Goal: Book appointment/travel/reservation

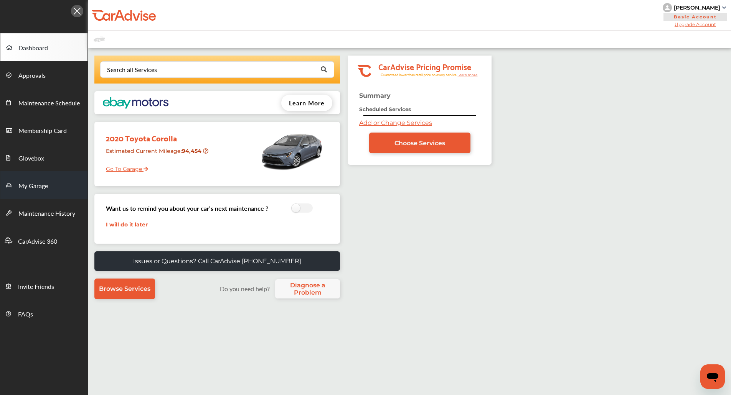
click at [57, 177] on link "My Garage" at bounding box center [43, 185] width 87 height 28
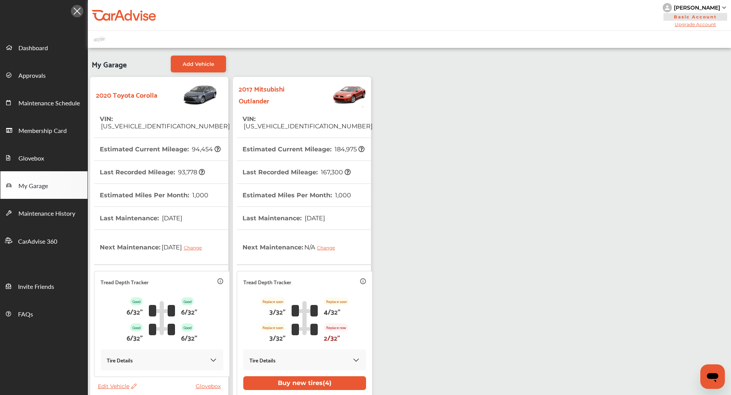
click at [287, 163] on th "Last Recorded Mileage : 167,300" at bounding box center [296, 172] width 108 height 23
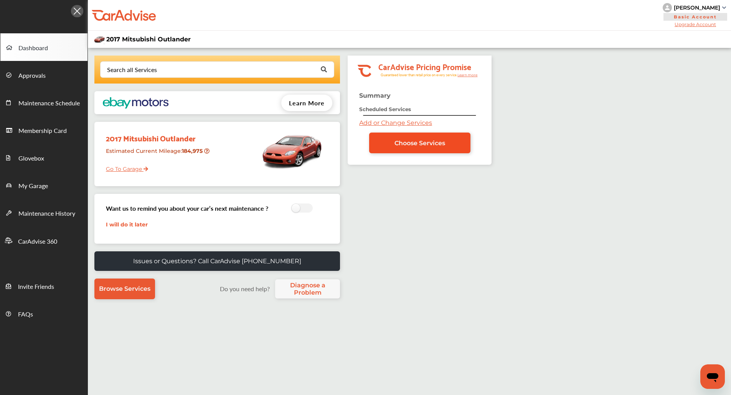
click at [439, 143] on span "Choose Services" at bounding box center [419, 143] width 51 height 7
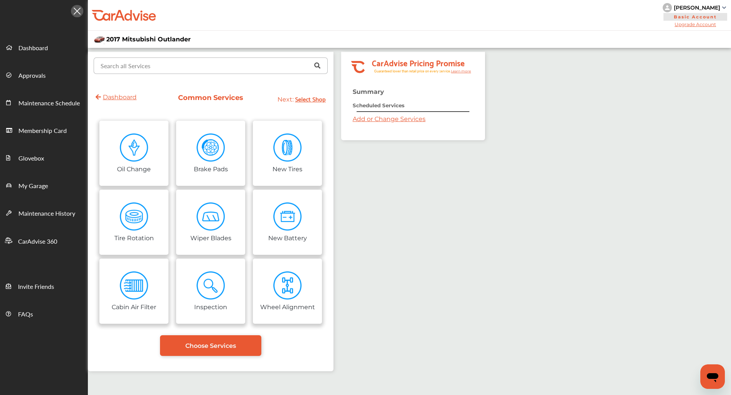
click at [183, 64] on input "text" at bounding box center [208, 65] width 229 height 15
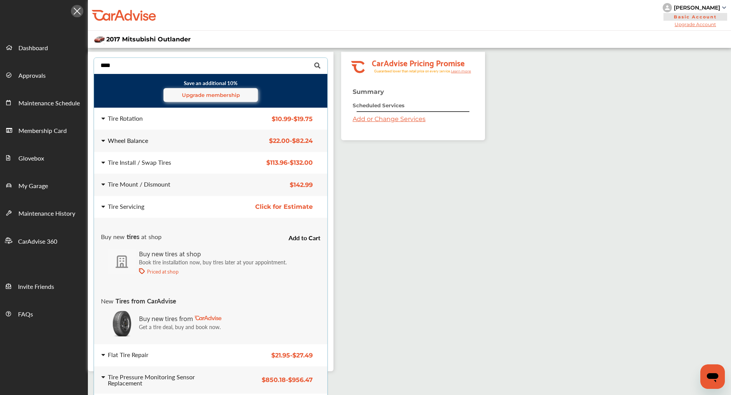
type input "****"
click at [165, 142] on div "Wheel Balance" at bounding box center [162, 141] width 123 height 6
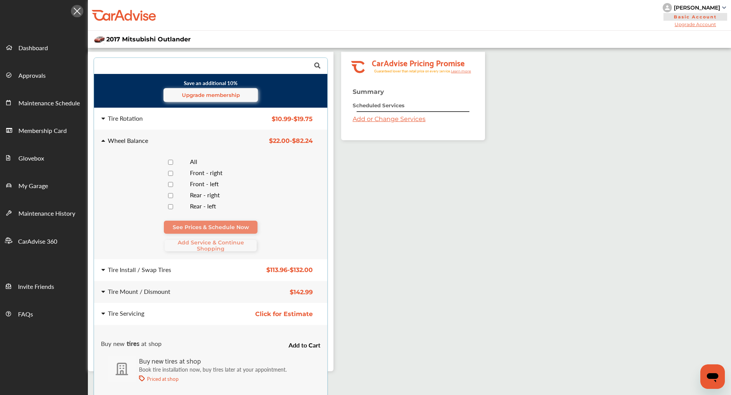
click at [180, 161] on div at bounding box center [170, 162] width 27 height 7
click at [193, 242] on span "Add Service & Continue Shopping" at bounding box center [211, 246] width 92 height 12
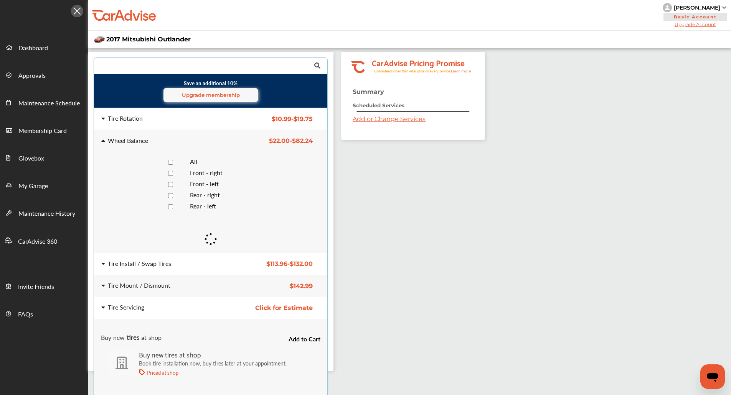
click at [188, 268] on div "Tire Install / Swap Tires $113.96 - $132.00 Tire Install / Swap Tires $113.96 -…" at bounding box center [210, 264] width 245 height 21
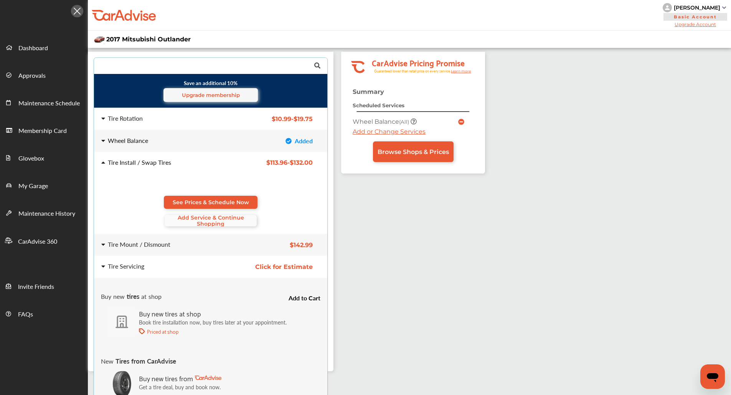
click at [201, 223] on span "Add Service & Continue Shopping" at bounding box center [211, 221] width 92 height 12
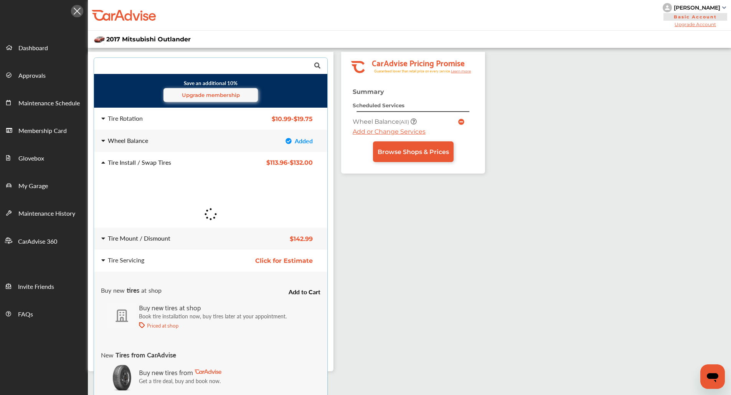
click at [191, 240] on div "Tire Mount / Dismount" at bounding box center [162, 238] width 123 height 6
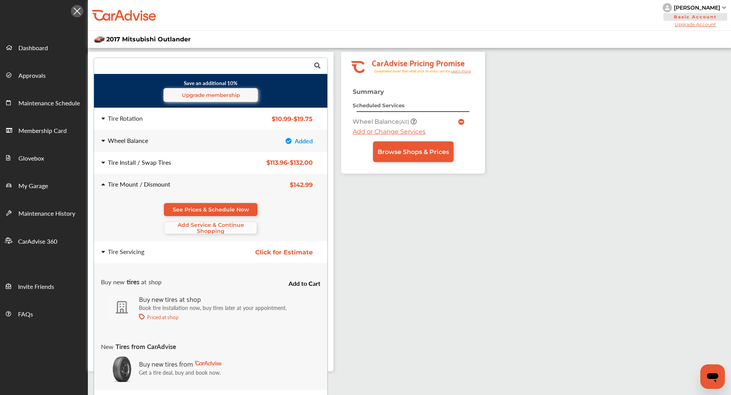
click at [218, 233] on span "Add Service & Continue Shopping" at bounding box center [211, 228] width 92 height 12
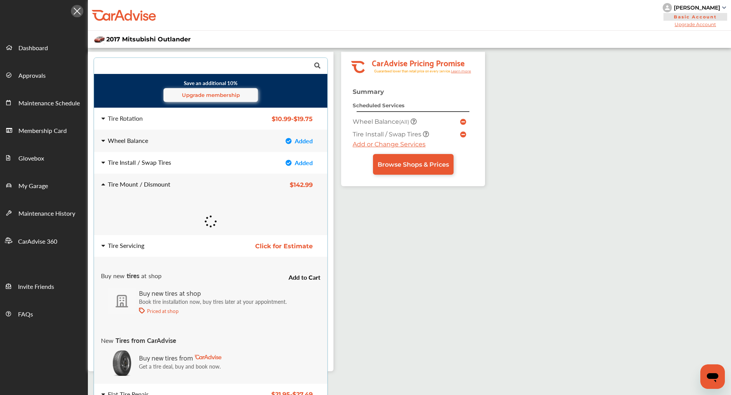
click at [209, 242] on div "Tire Servicing Click for Estimate Tire Servicing Click for Estimate" at bounding box center [210, 245] width 245 height 21
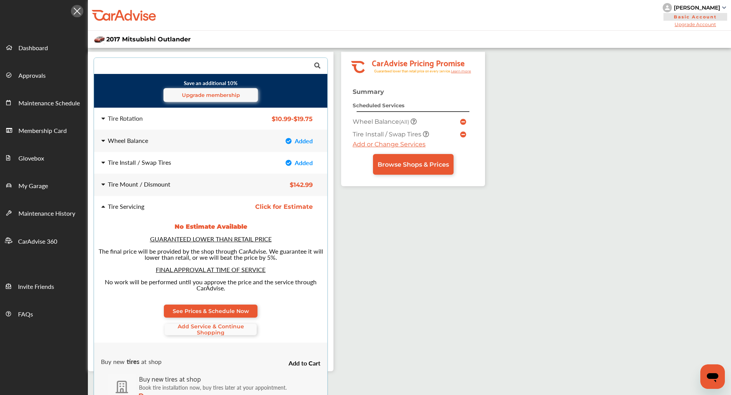
click at [197, 336] on span "Add Service & Continue Shopping" at bounding box center [211, 330] width 92 height 12
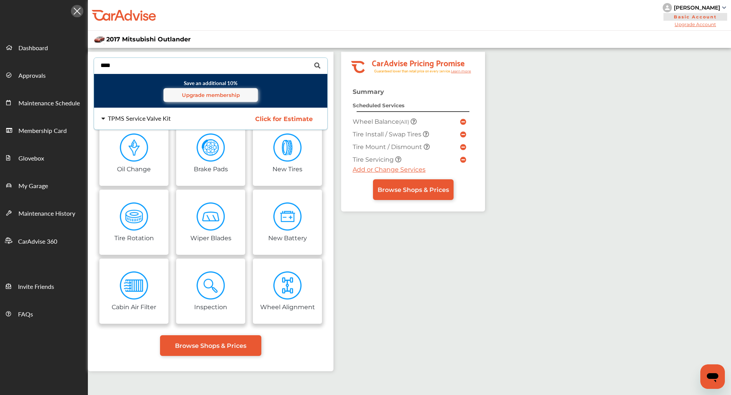
type input "****"
click at [154, 113] on div "TPMS Service Valve Kit Click for Estimate TPMS Service Valve Kit Click for Esti…" at bounding box center [210, 118] width 245 height 21
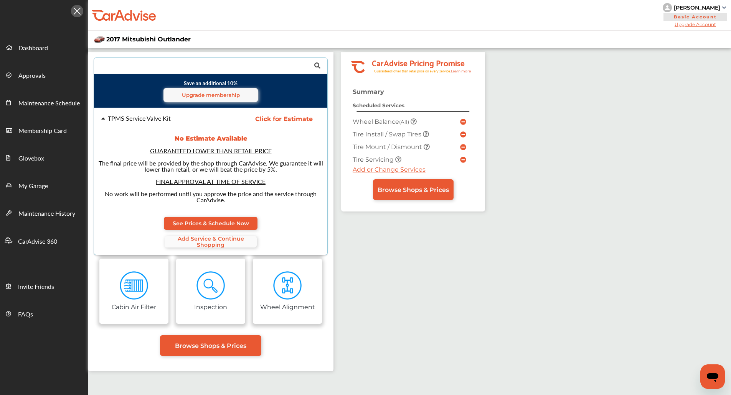
click at [230, 236] on span "Add Service & Continue Shopping" at bounding box center [211, 242] width 92 height 12
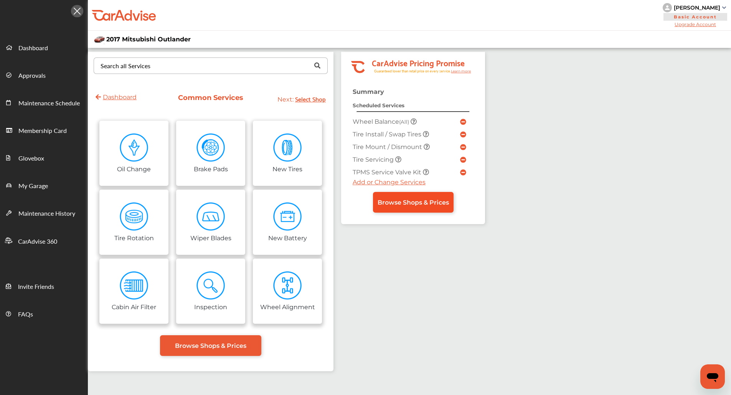
click at [396, 203] on span "Browse Shops & Prices" at bounding box center [412, 202] width 71 height 7
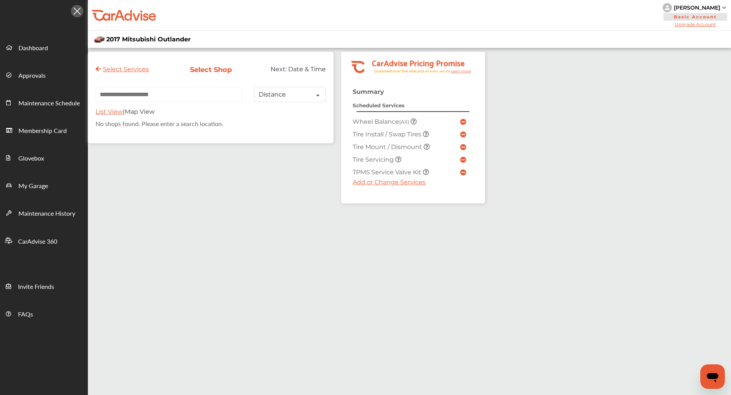
click at [153, 102] on input "text" at bounding box center [169, 94] width 147 height 15
paste input "*****"
type input "*****"
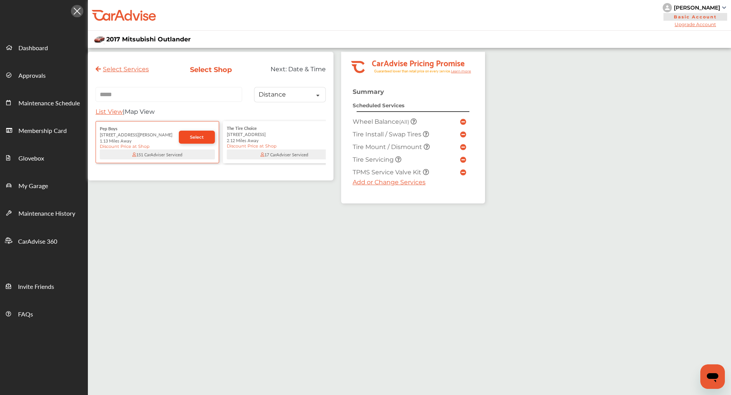
click at [194, 137] on span "Select" at bounding box center [197, 137] width 14 height 5
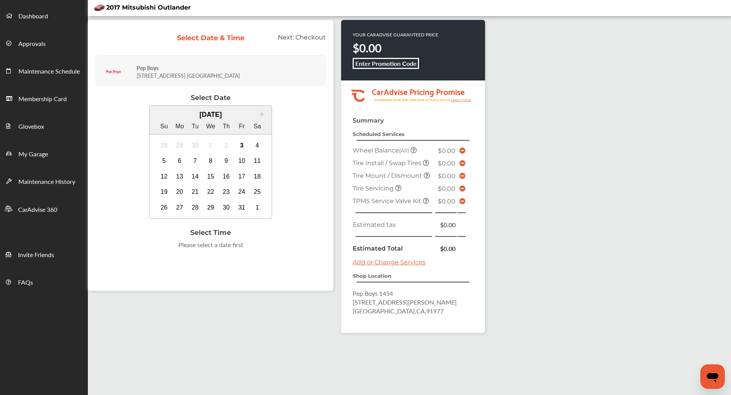
scroll to position [29, 0]
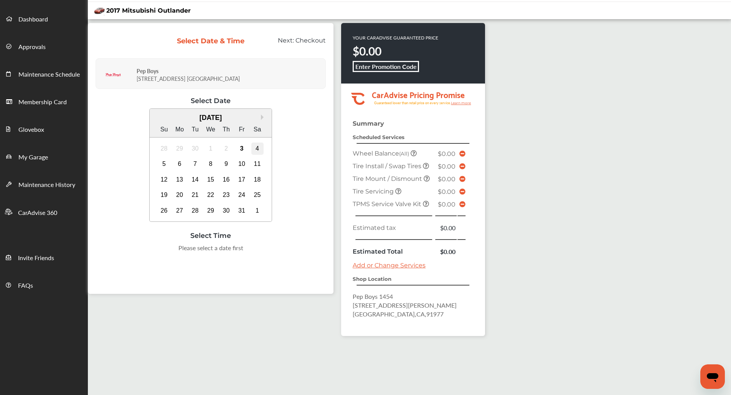
click at [258, 150] on div "4" at bounding box center [257, 149] width 12 height 12
click at [136, 253] on div "9:00 AM" at bounding box center [133, 251] width 36 height 14
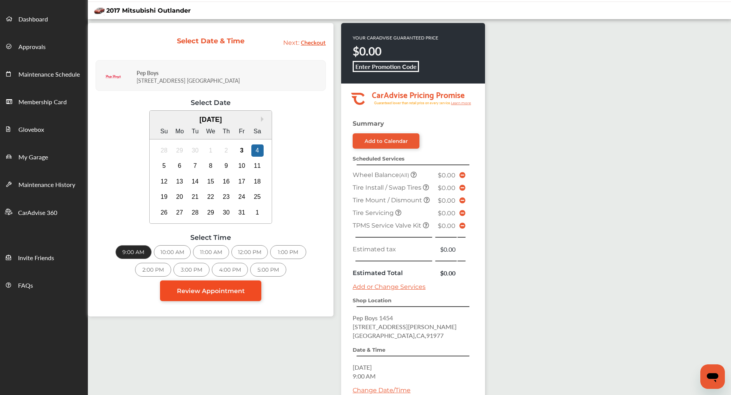
click at [215, 288] on span "Review Appointment" at bounding box center [211, 291] width 68 height 7
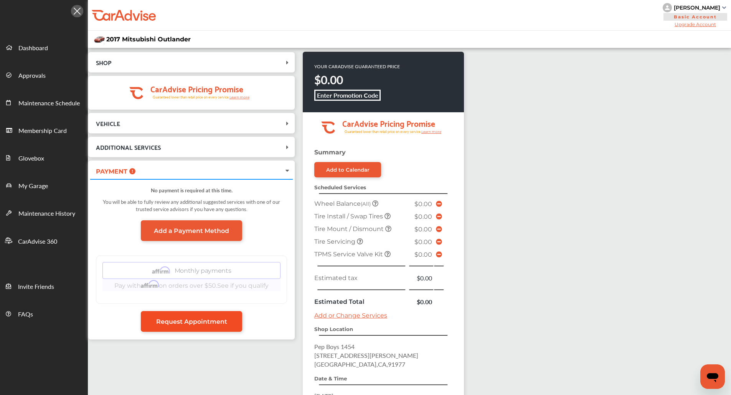
click at [216, 322] on span "Request Appointment" at bounding box center [191, 321] width 71 height 7
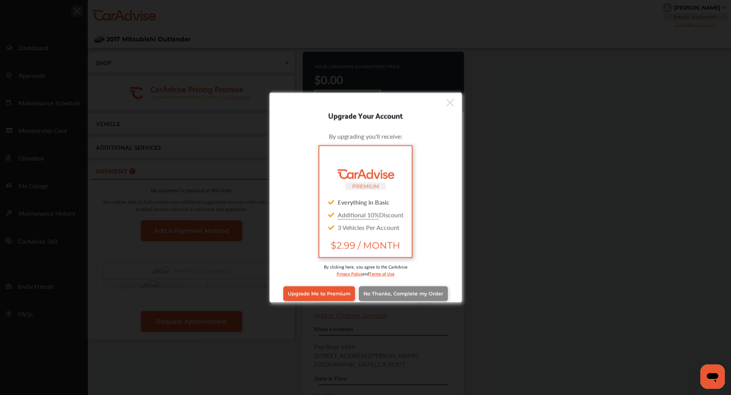
click at [417, 297] on link "No Thanks, Complete my Order" at bounding box center [403, 294] width 89 height 15
